Goal: Communication & Community: Ask a question

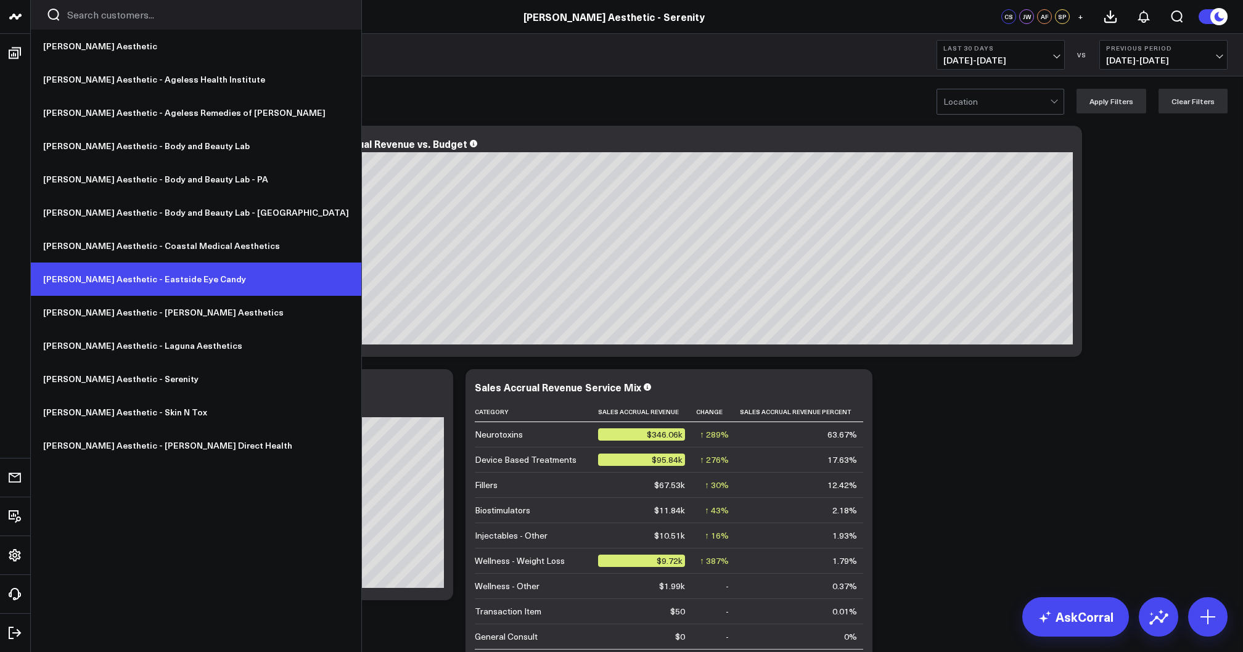
click at [112, 281] on link "[PERSON_NAME] Aesthetic - Eastside Eye Candy" at bounding box center [196, 279] width 330 height 33
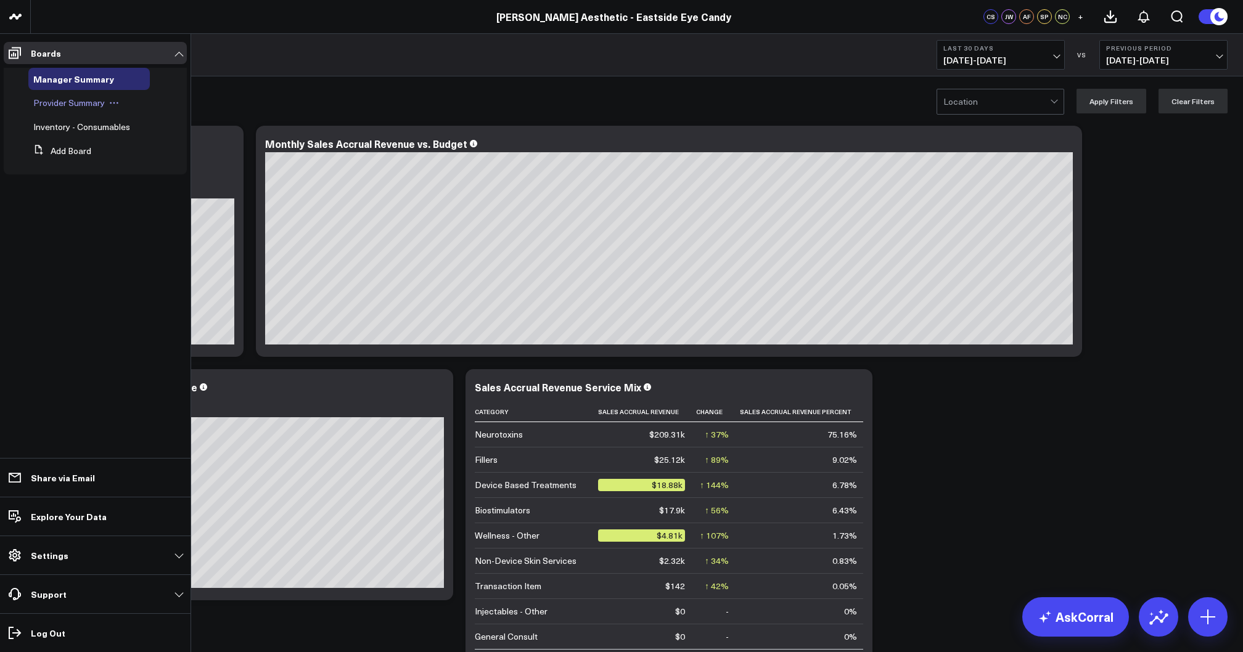
click at [62, 101] on span "Provider Summary" at bounding box center [68, 103] width 71 height 12
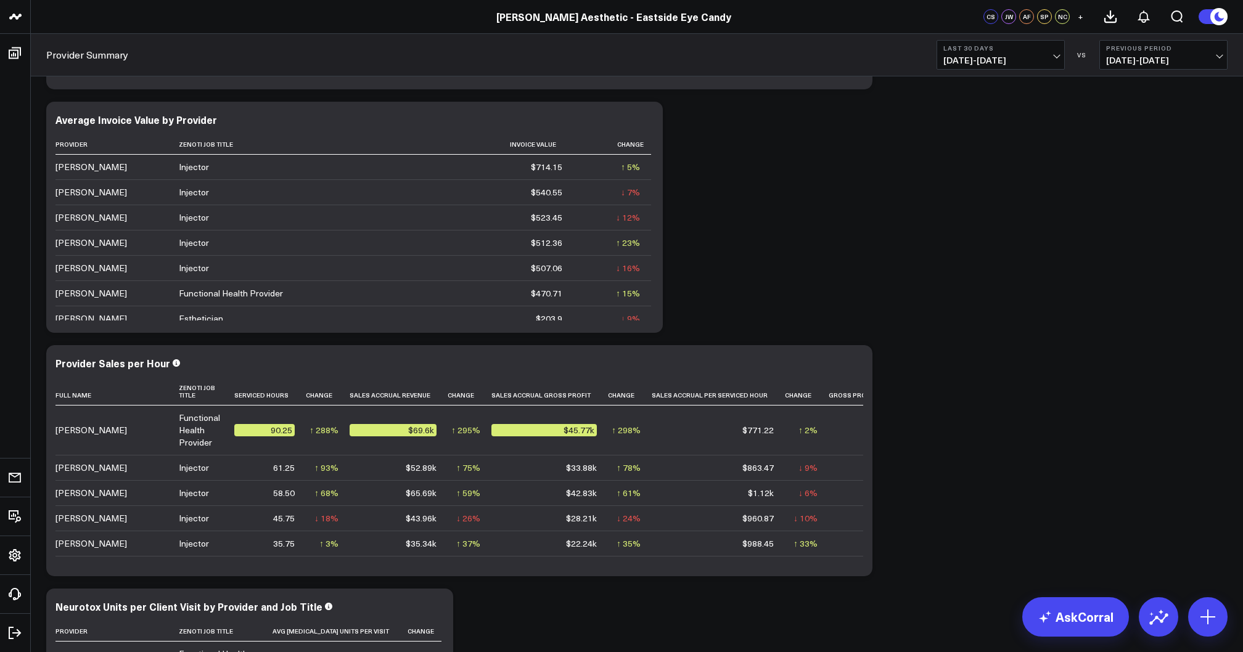
scroll to position [1255, 0]
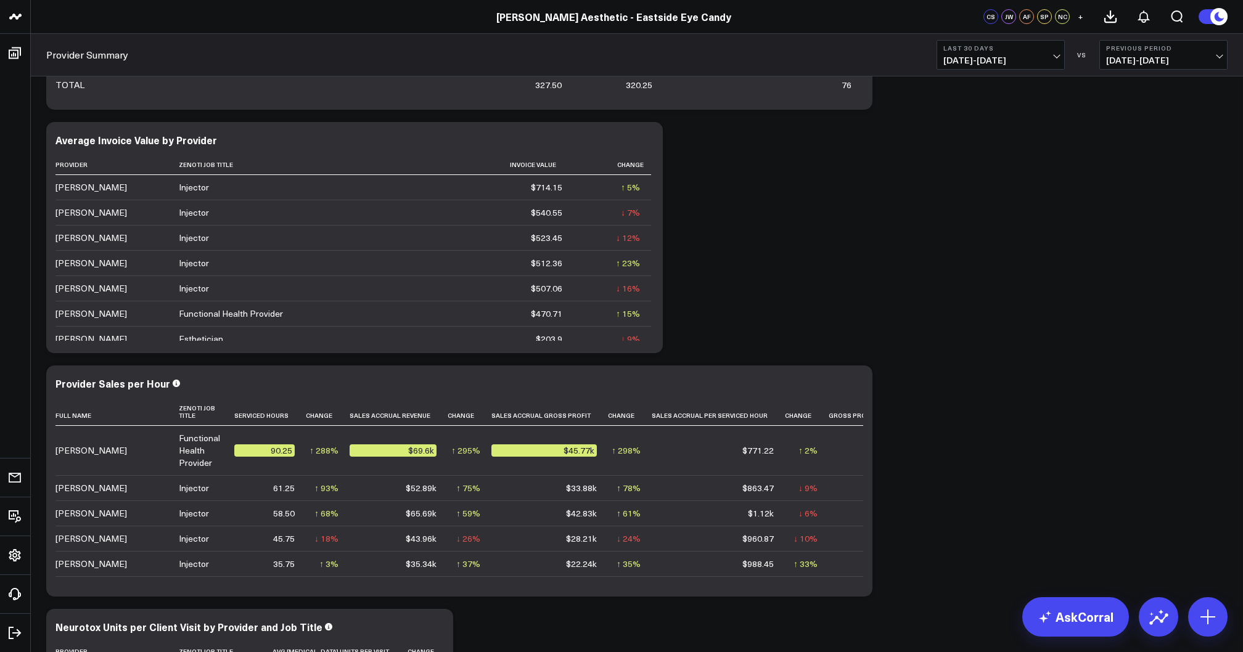
click at [955, 55] on span "[DATE] - [DATE]" at bounding box center [1000, 60] width 115 height 10
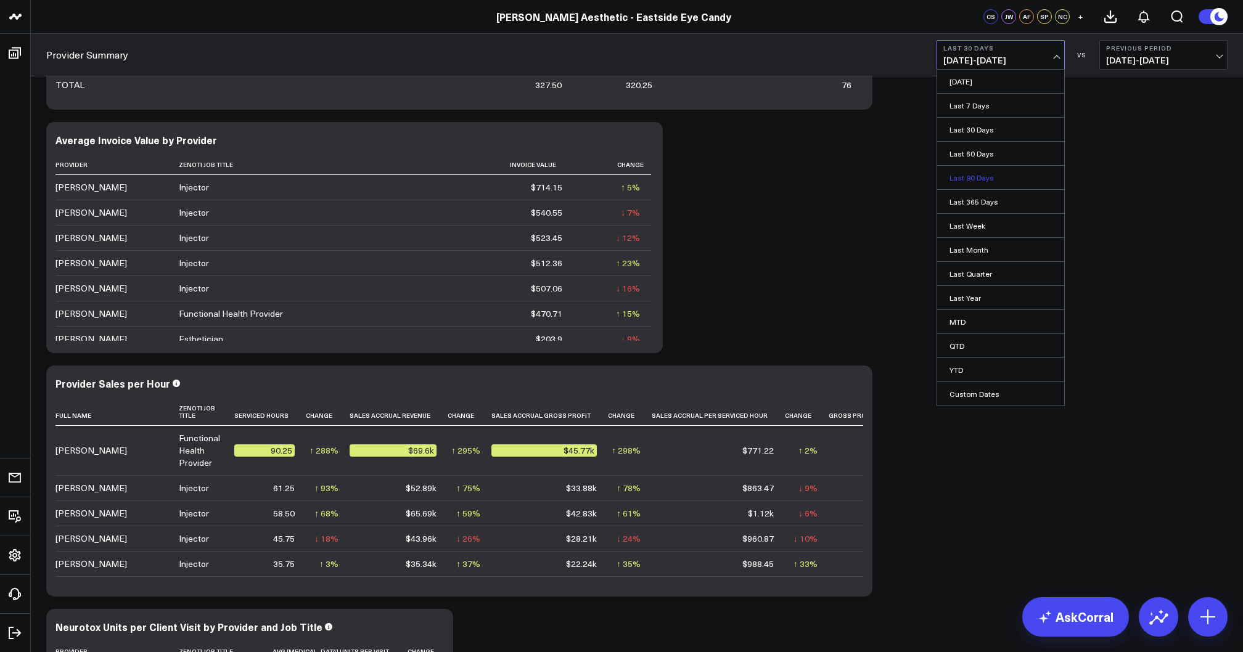
click at [957, 176] on link "Last 90 Days" at bounding box center [1000, 177] width 127 height 23
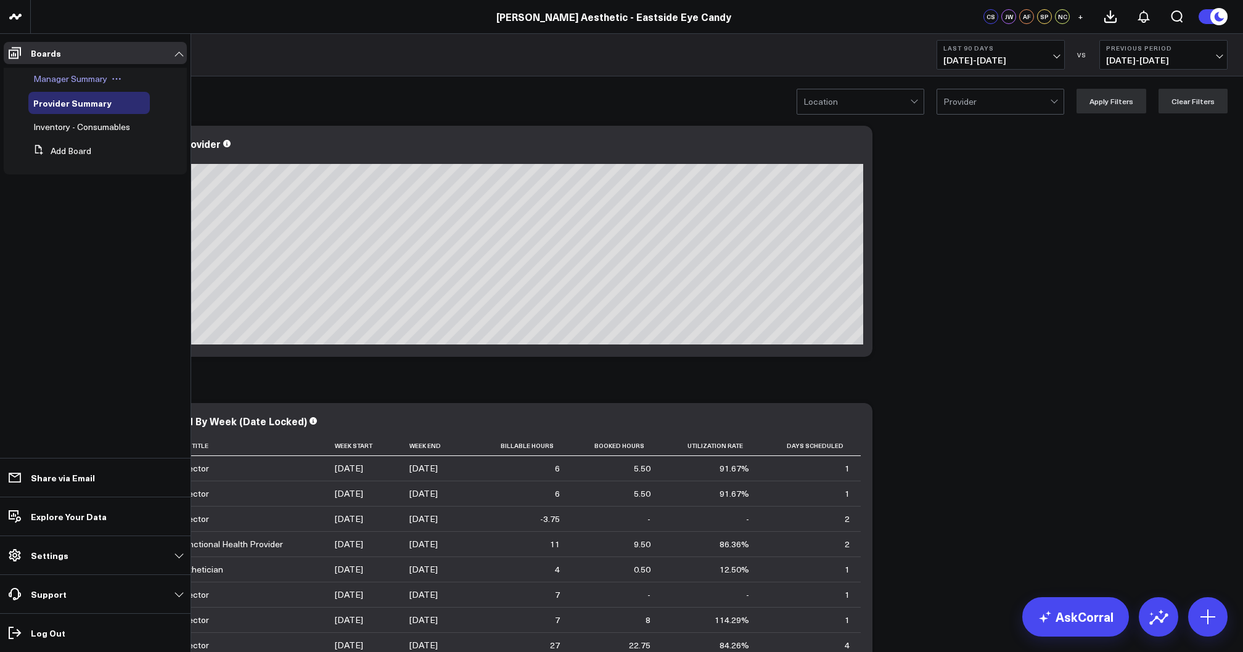
click at [76, 80] on span "Manager Summary" at bounding box center [70, 79] width 74 height 12
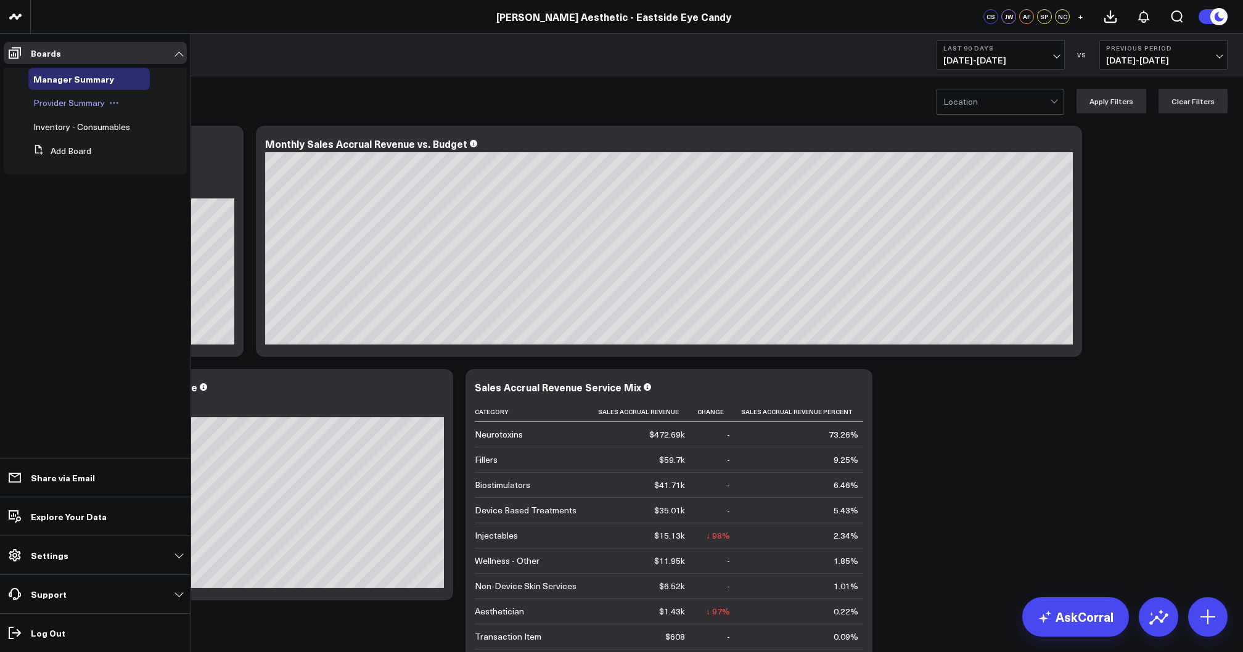
click at [68, 100] on span "Provider Summary" at bounding box center [68, 103] width 71 height 12
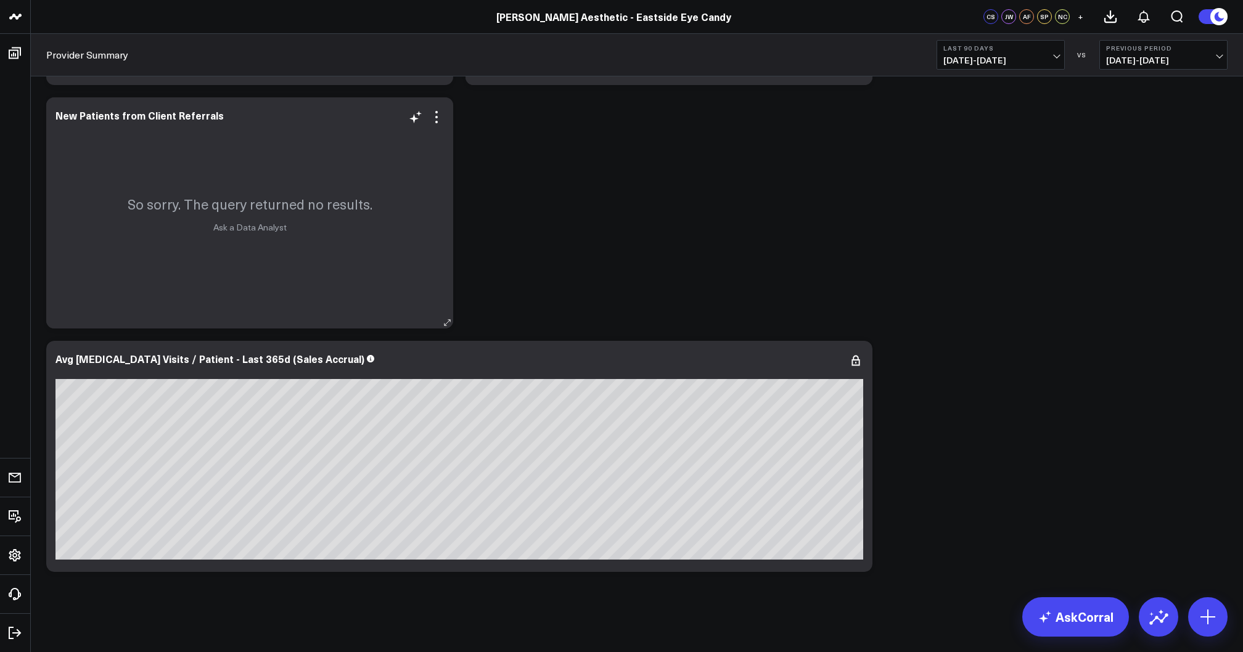
scroll to position [3294, 0]
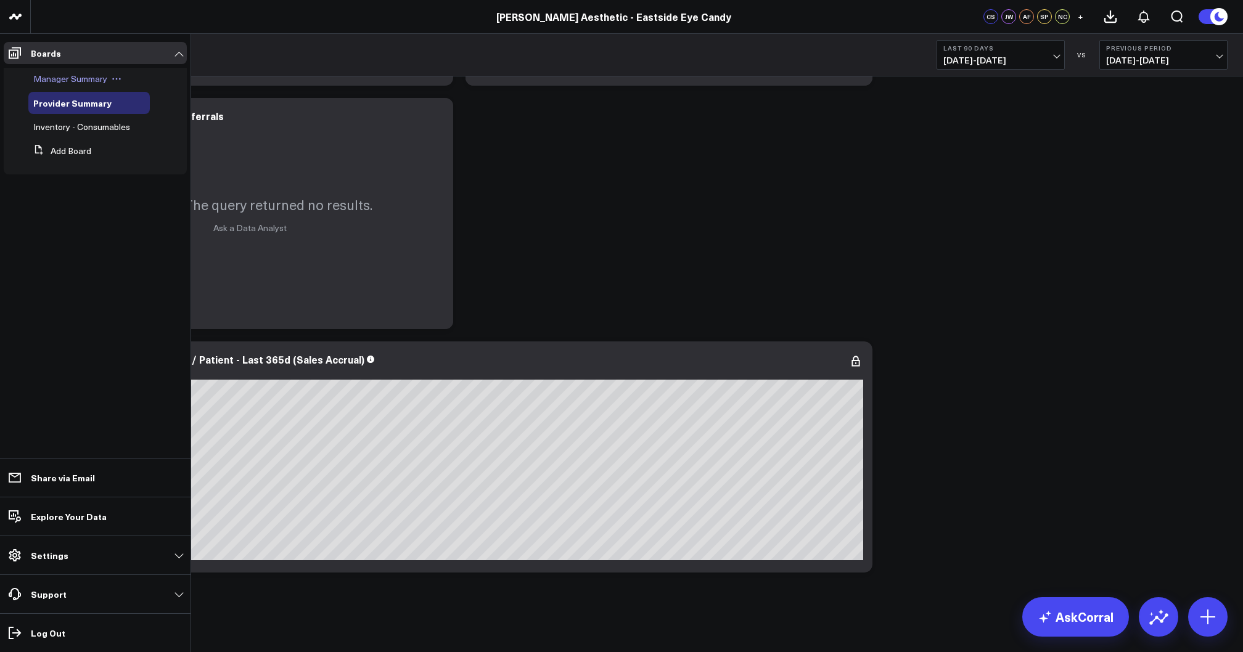
click at [67, 83] on span "Manager Summary" at bounding box center [70, 79] width 74 height 12
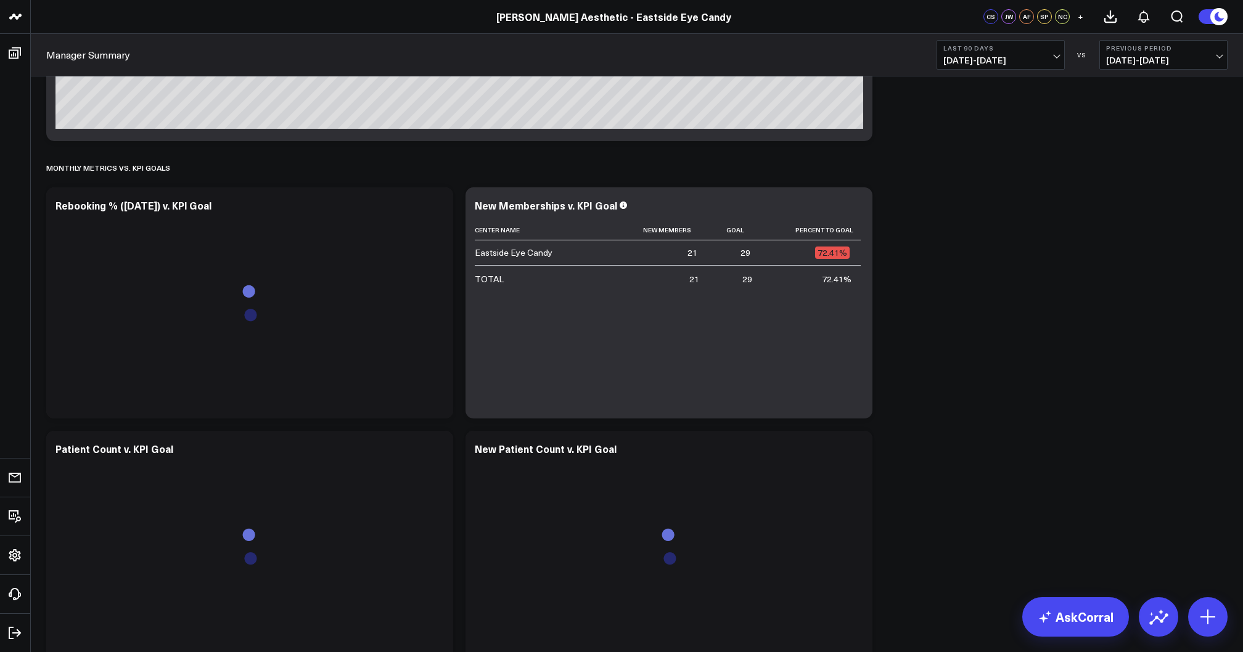
scroll to position [2528, 0]
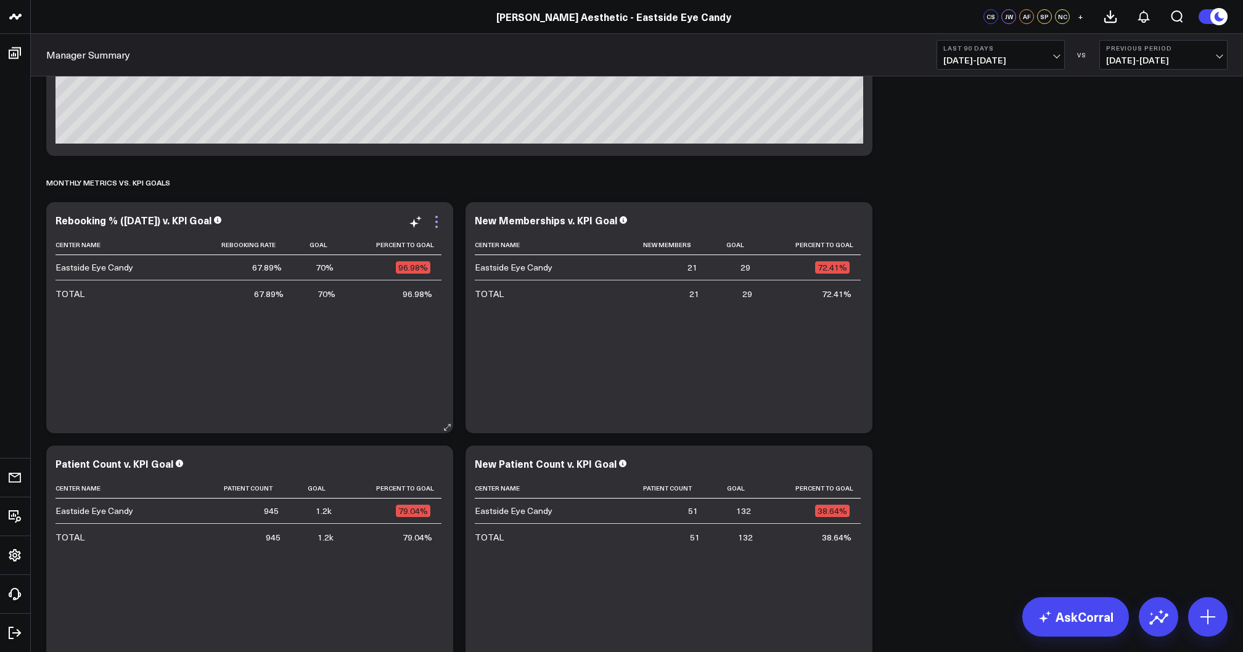
click at [437, 226] on icon at bounding box center [436, 227] width 2 height 2
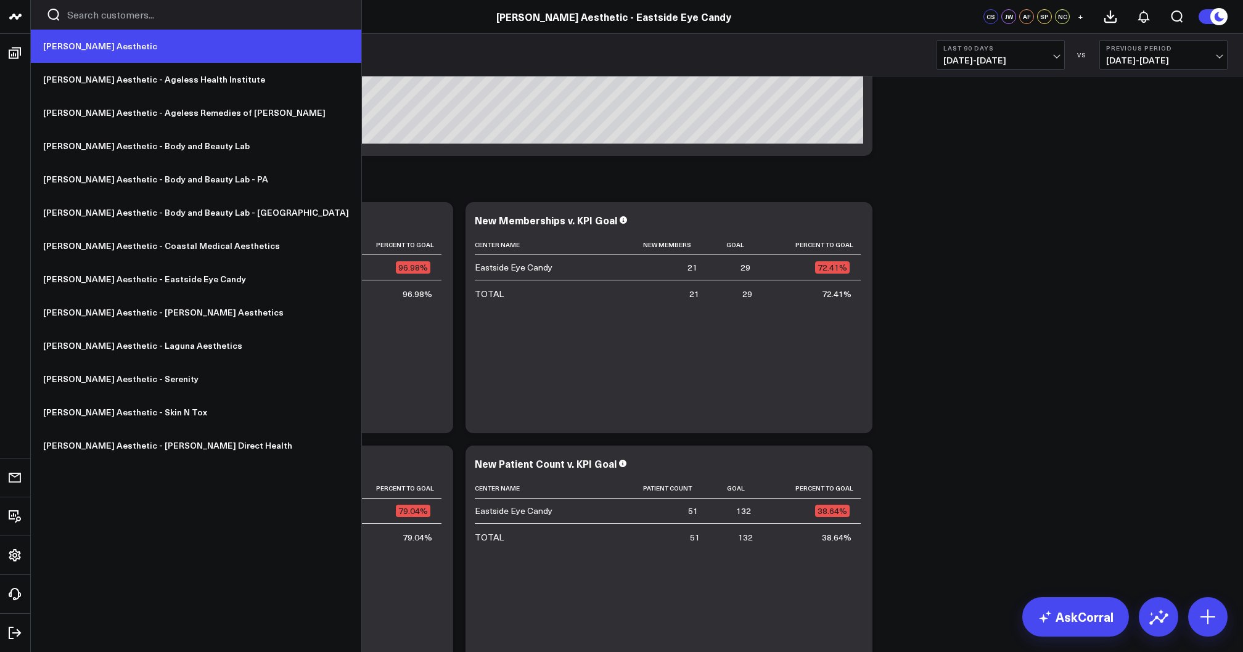
click at [62, 47] on link "[PERSON_NAME] Aesthetic" at bounding box center [196, 46] width 330 height 33
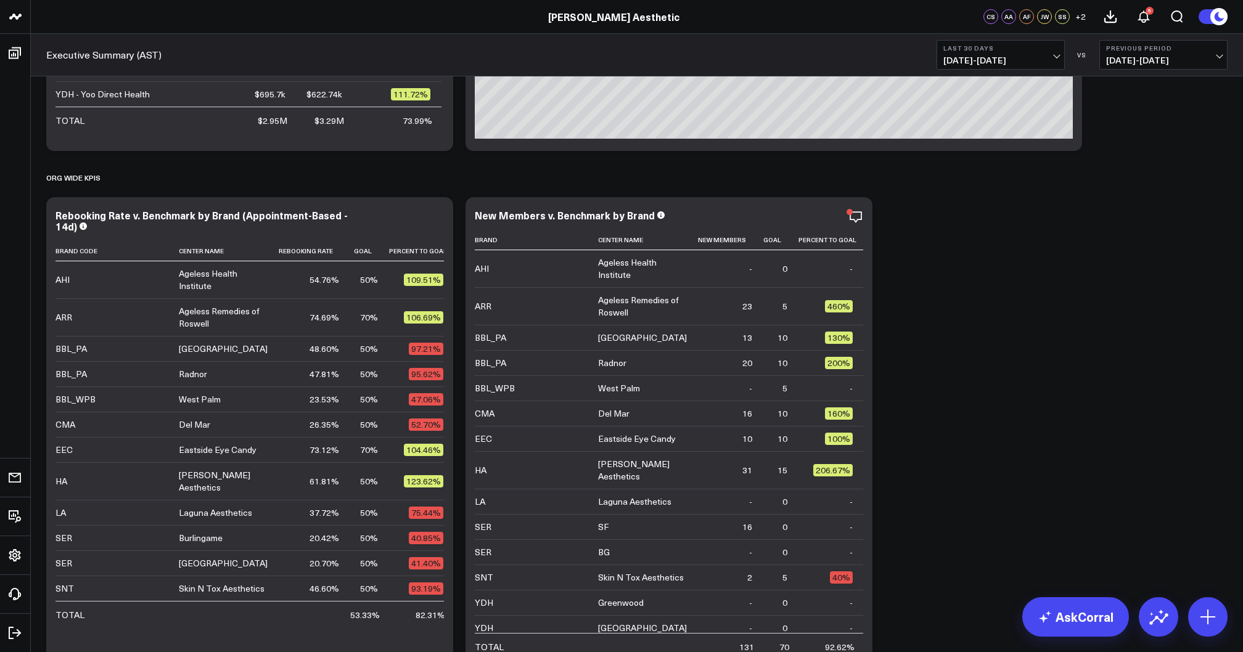
scroll to position [725, 0]
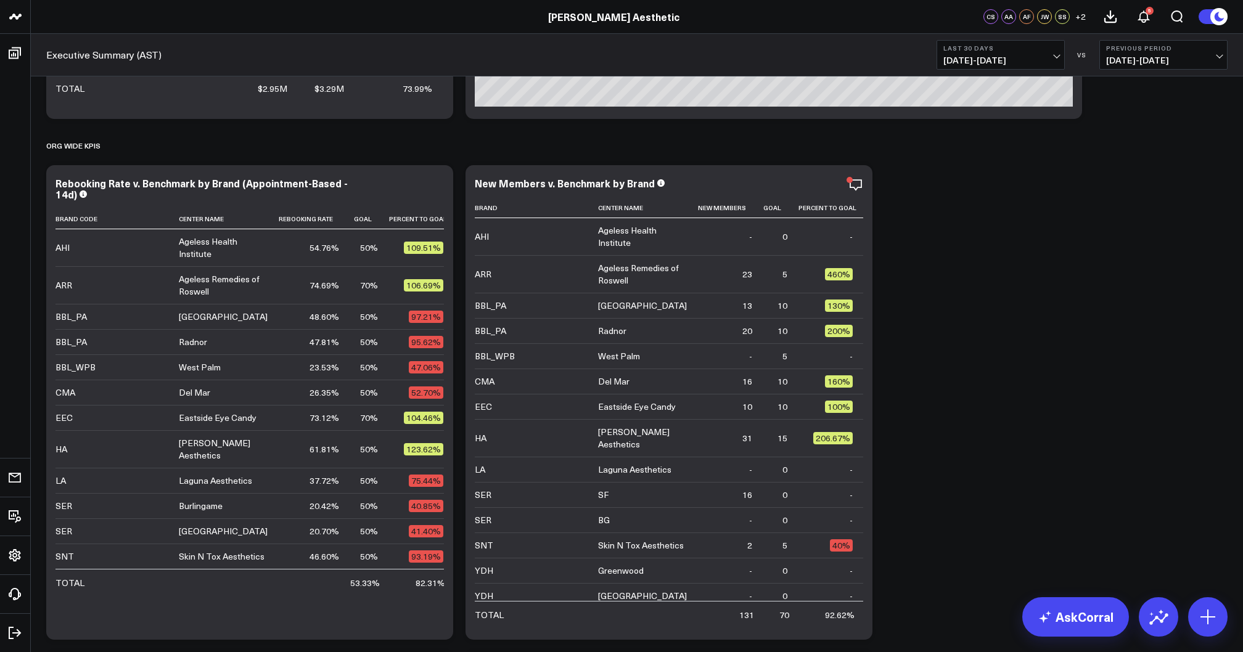
click at [999, 60] on span "[DATE] - [DATE]" at bounding box center [1000, 60] width 115 height 10
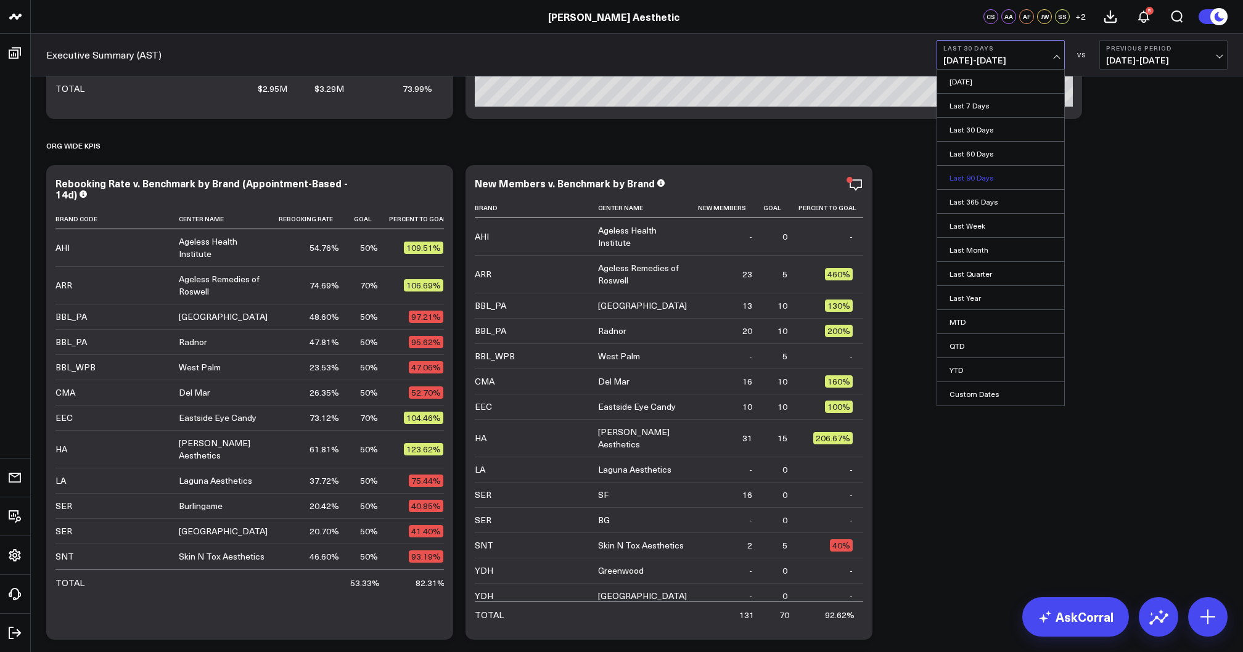
click at [976, 176] on link "Last 90 Days" at bounding box center [1000, 177] width 127 height 23
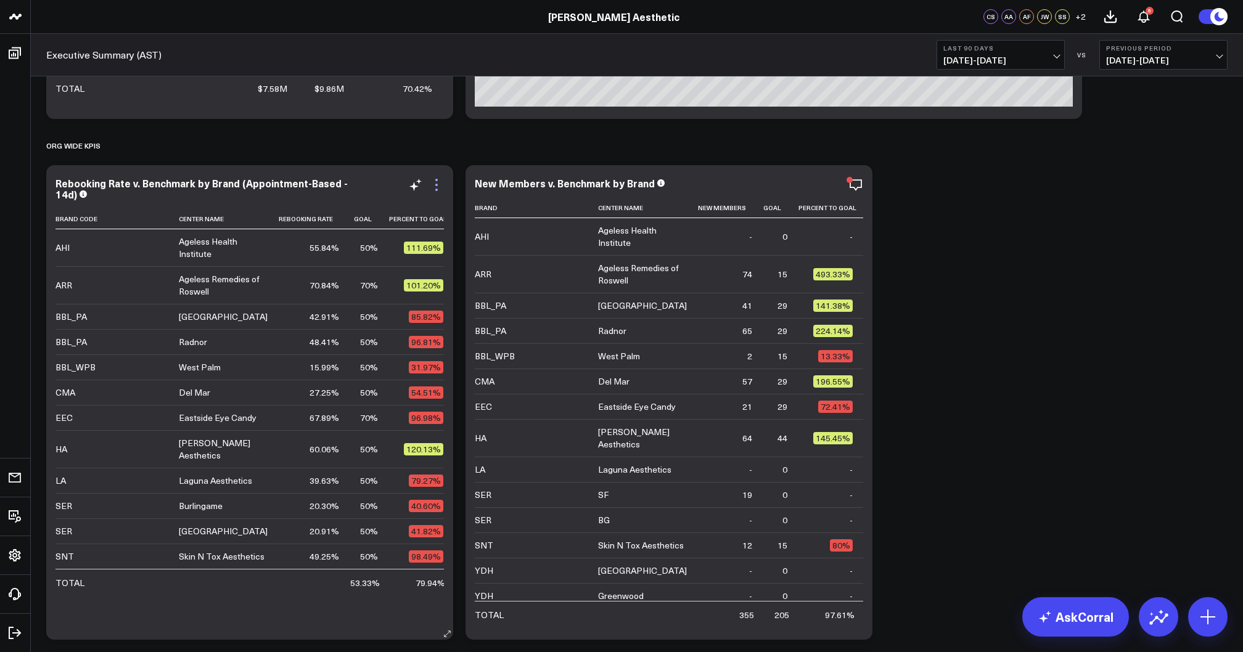
click at [435, 189] on icon at bounding box center [436, 185] width 15 height 15
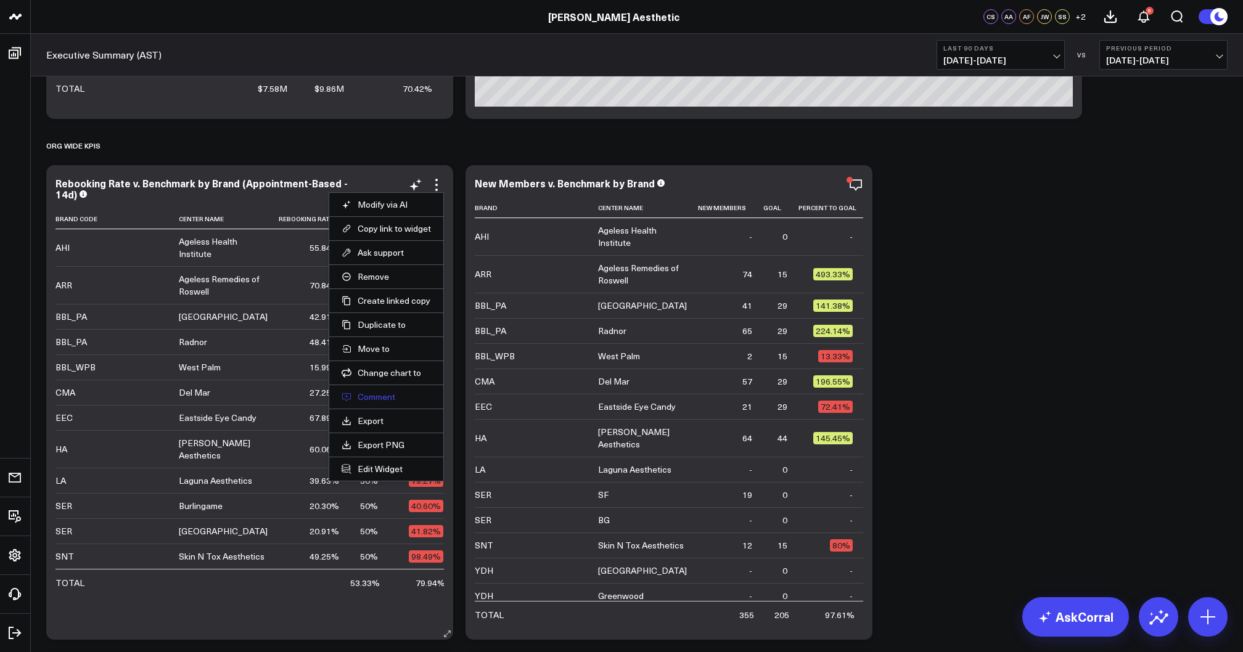
click at [382, 393] on button "Comment" at bounding box center [385, 396] width 89 height 11
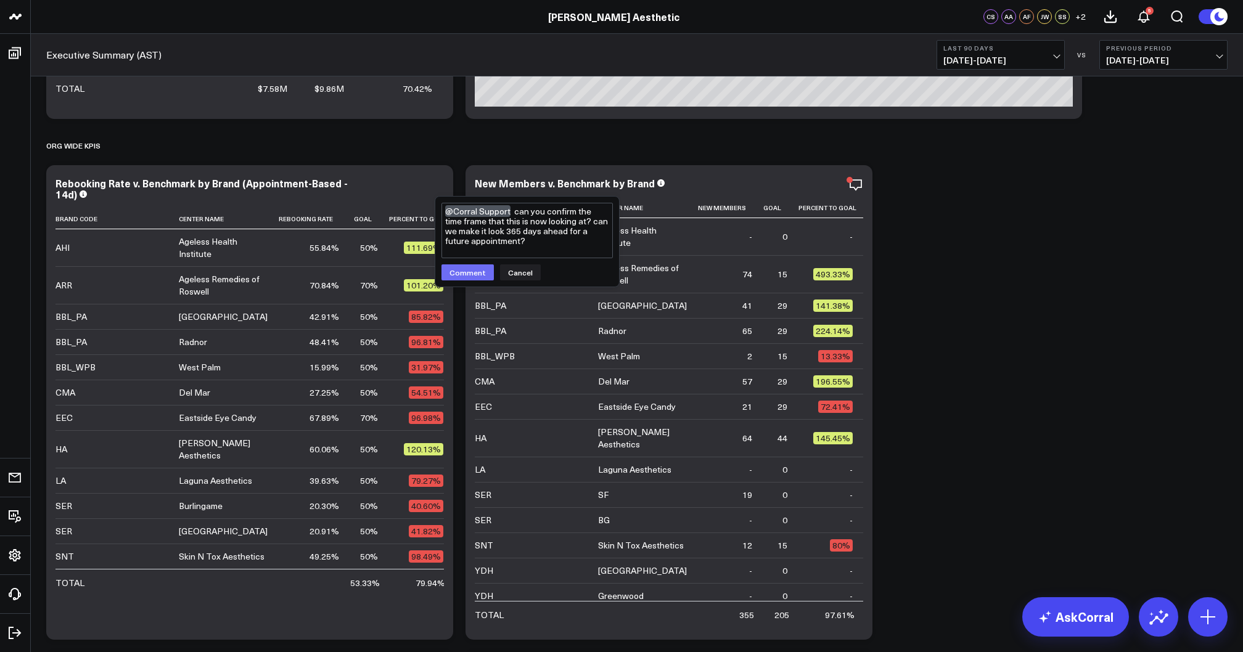
type textarea "@Corral Support can you confirm the time frame that this is now looking at? can…"
click at [456, 274] on button "Comment" at bounding box center [467, 272] width 52 height 16
